Goal: Navigation & Orientation: Go to known website

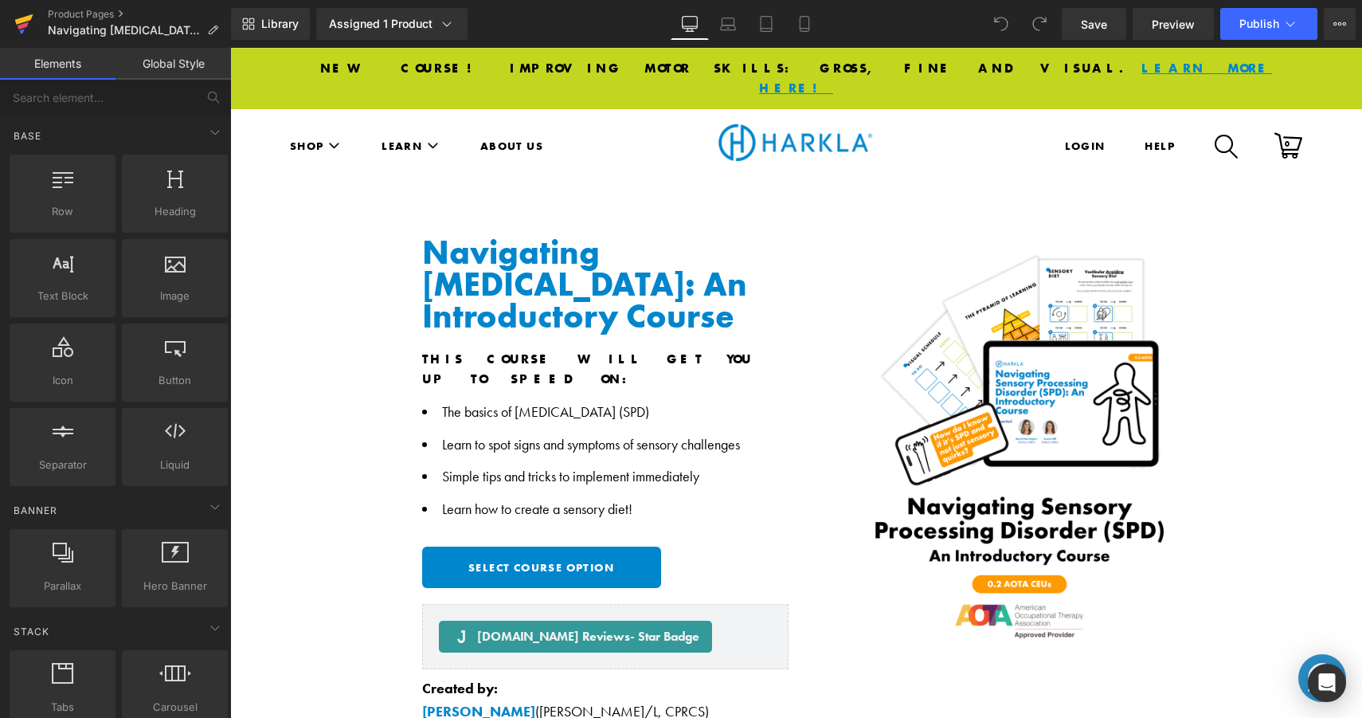
click at [18, 21] on icon at bounding box center [24, 19] width 18 height 10
